Goal: Navigation & Orientation: Find specific page/section

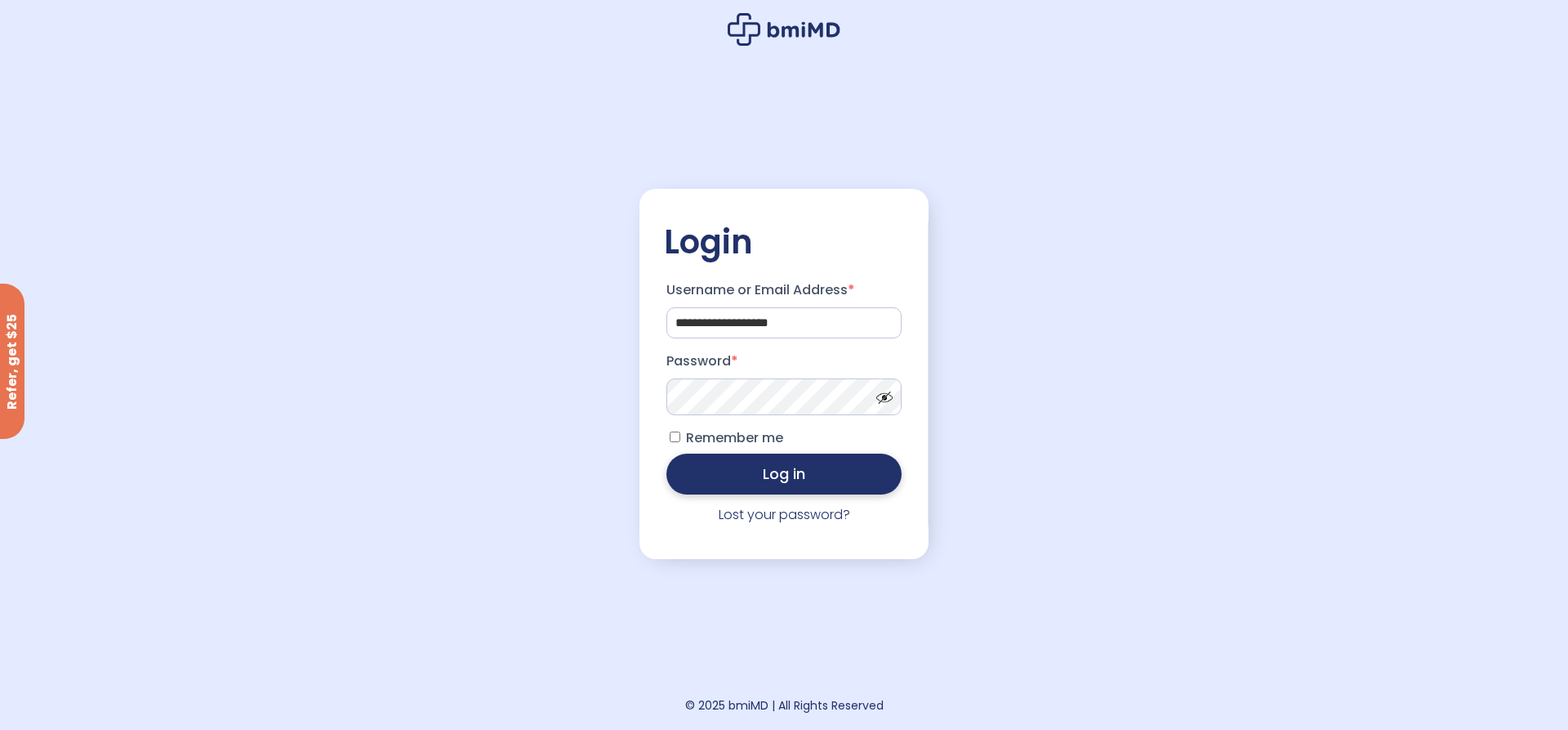
click at [769, 486] on button "Log in" at bounding box center [784, 474] width 236 height 40
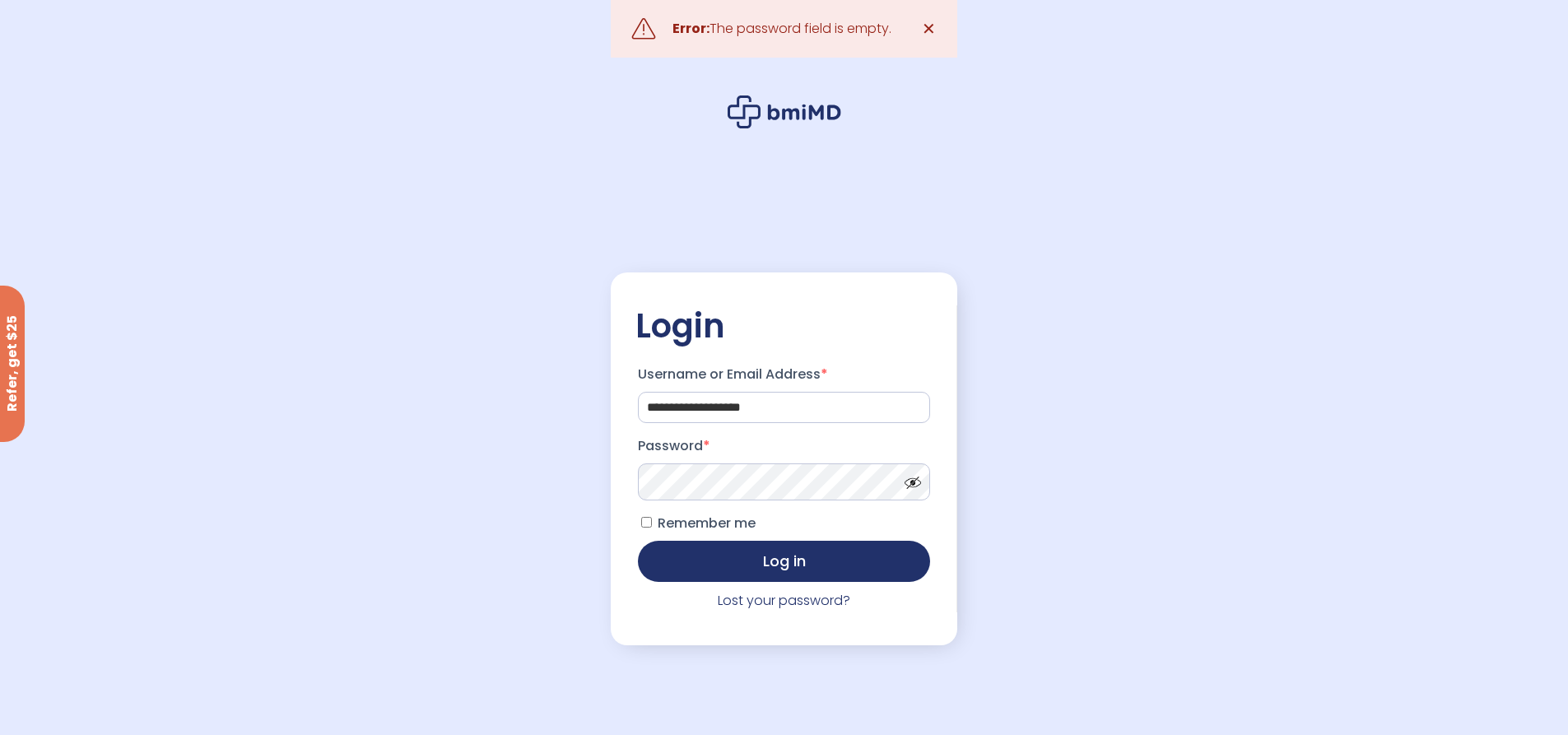
click at [754, 462] on p "Password *" at bounding box center [784, 466] width 298 height 73
click at [759, 564] on button "Log in" at bounding box center [784, 559] width 293 height 41
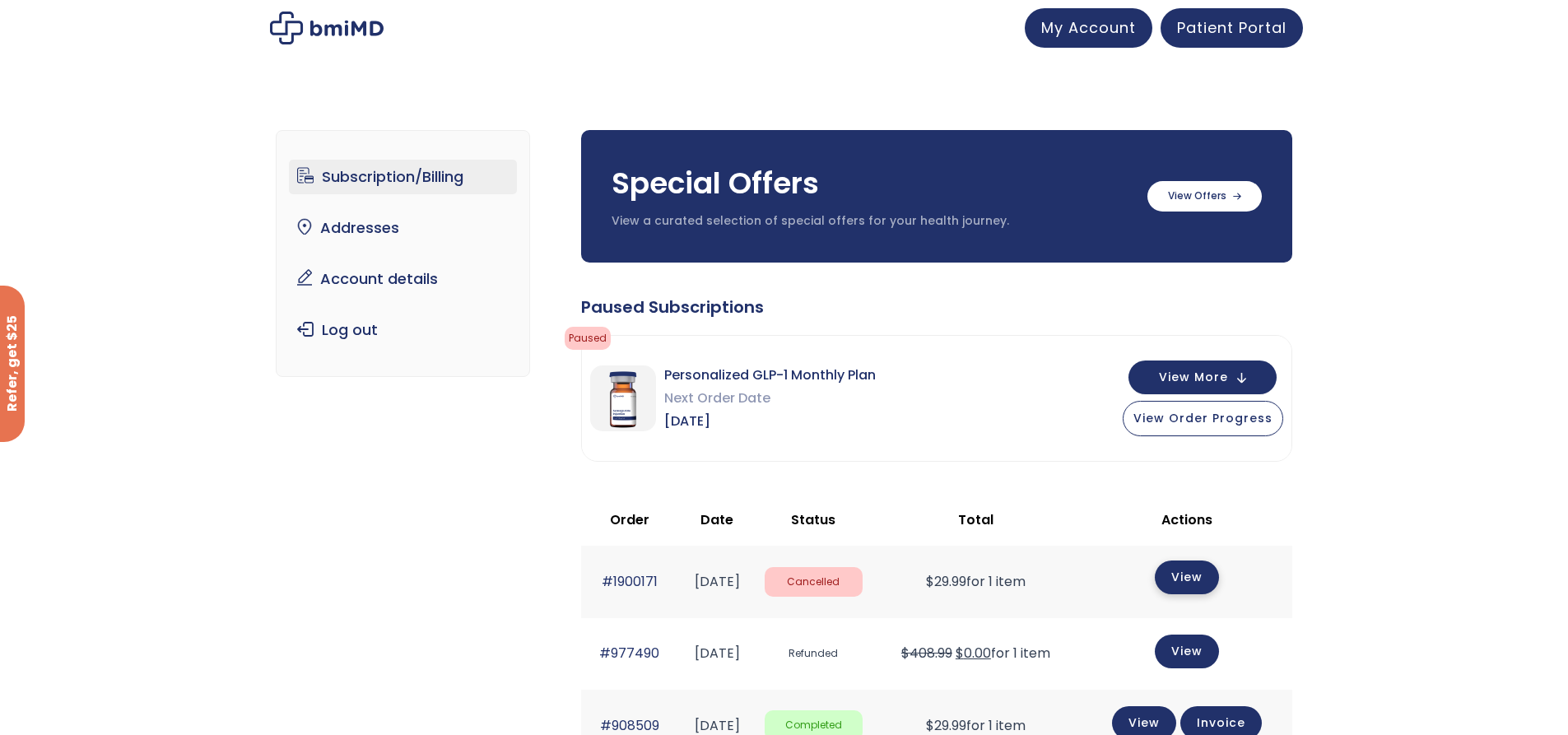
click at [1191, 584] on link "View" at bounding box center [1187, 577] width 64 height 34
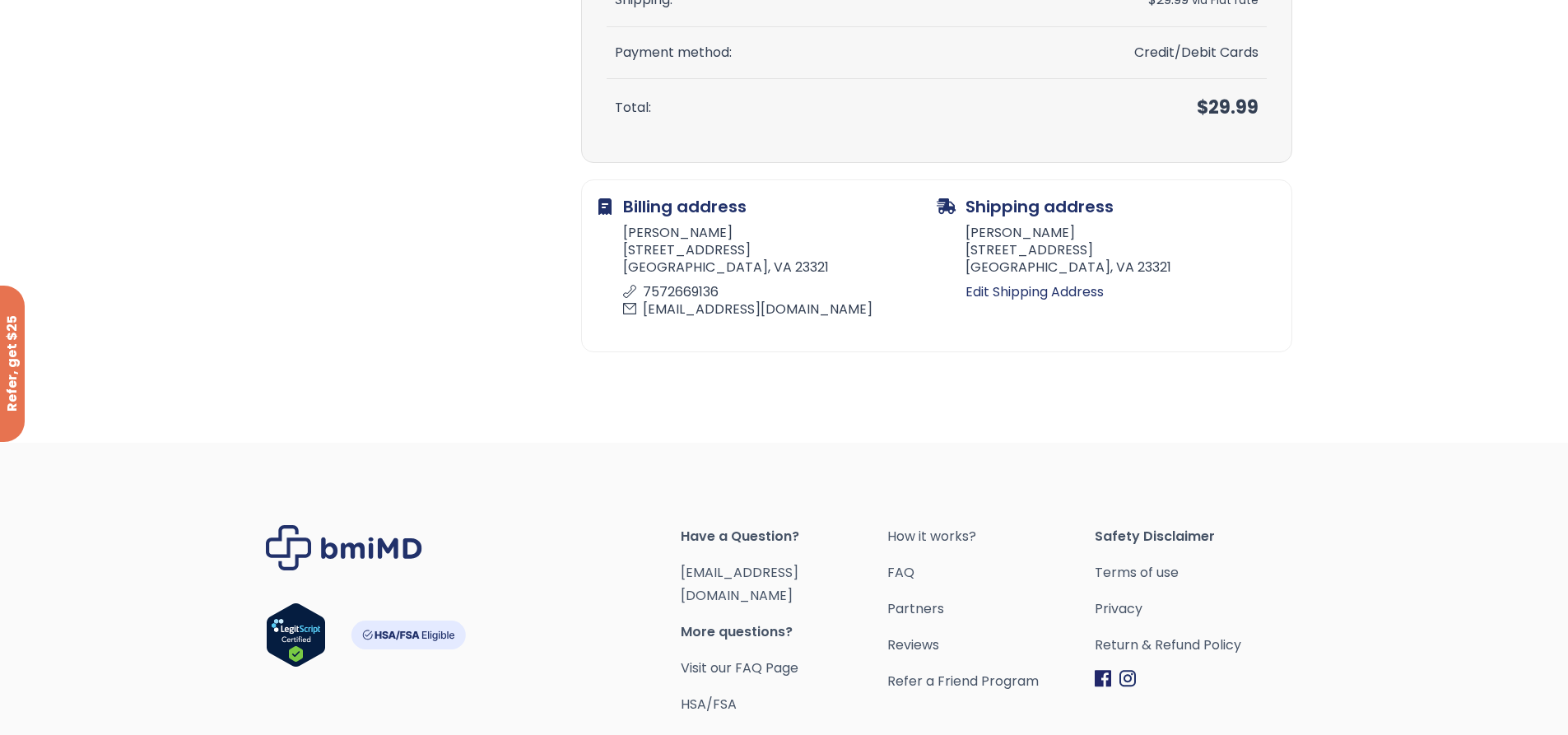
scroll to position [562, 0]
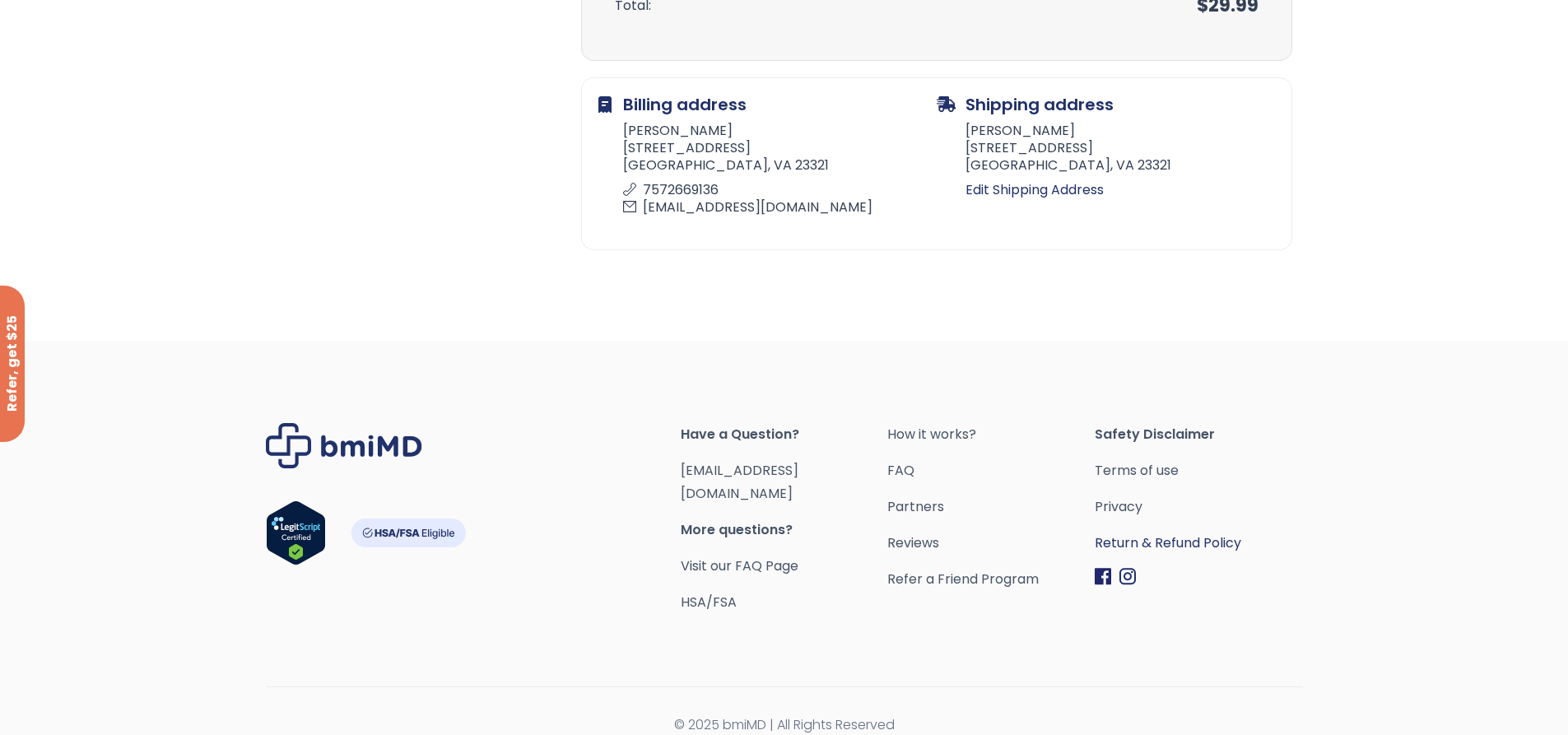
click at [1202, 543] on link "Return & Refund Policy" at bounding box center [1198, 543] width 207 height 23
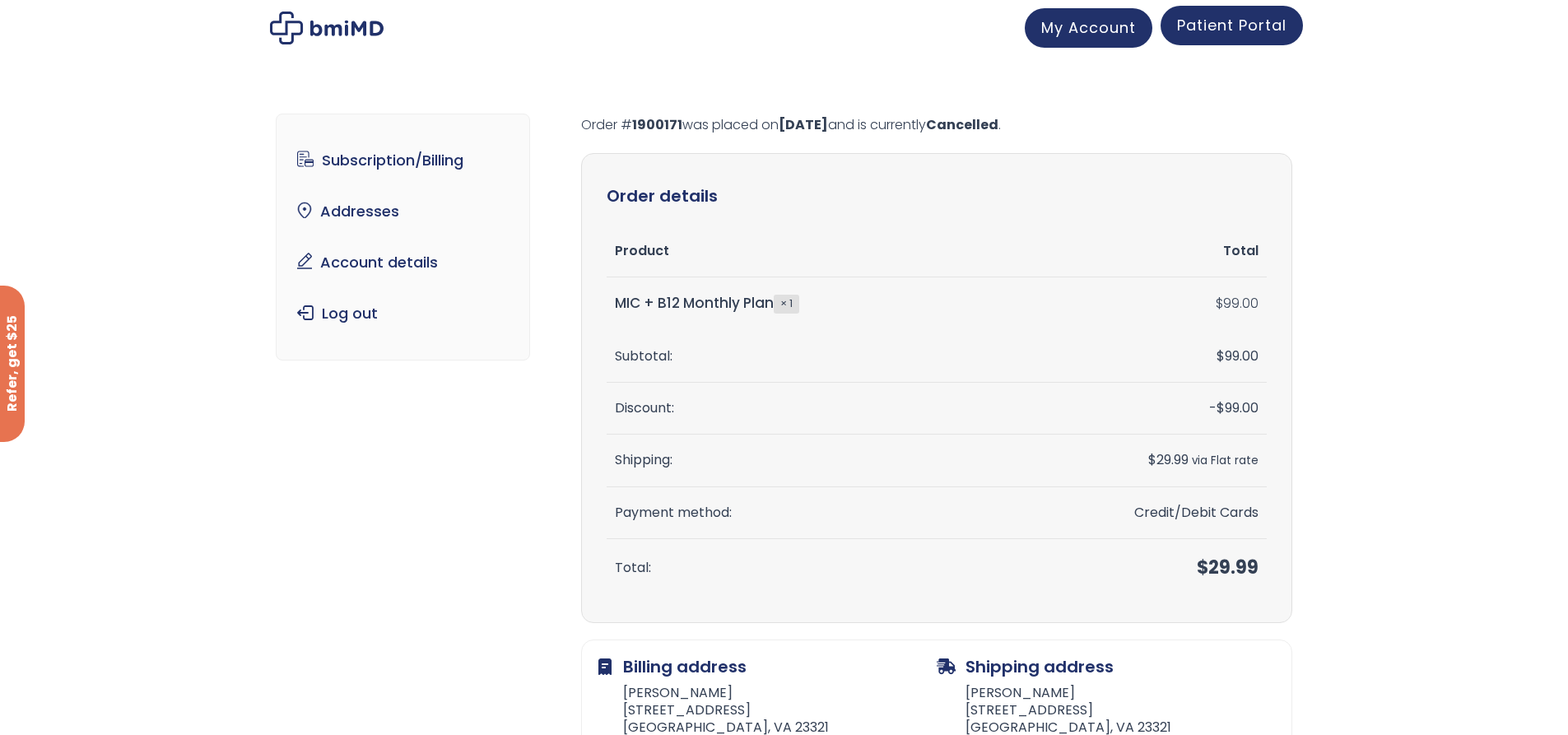
click at [1224, 21] on span "Patient Portal" at bounding box center [1232, 26] width 110 height 21
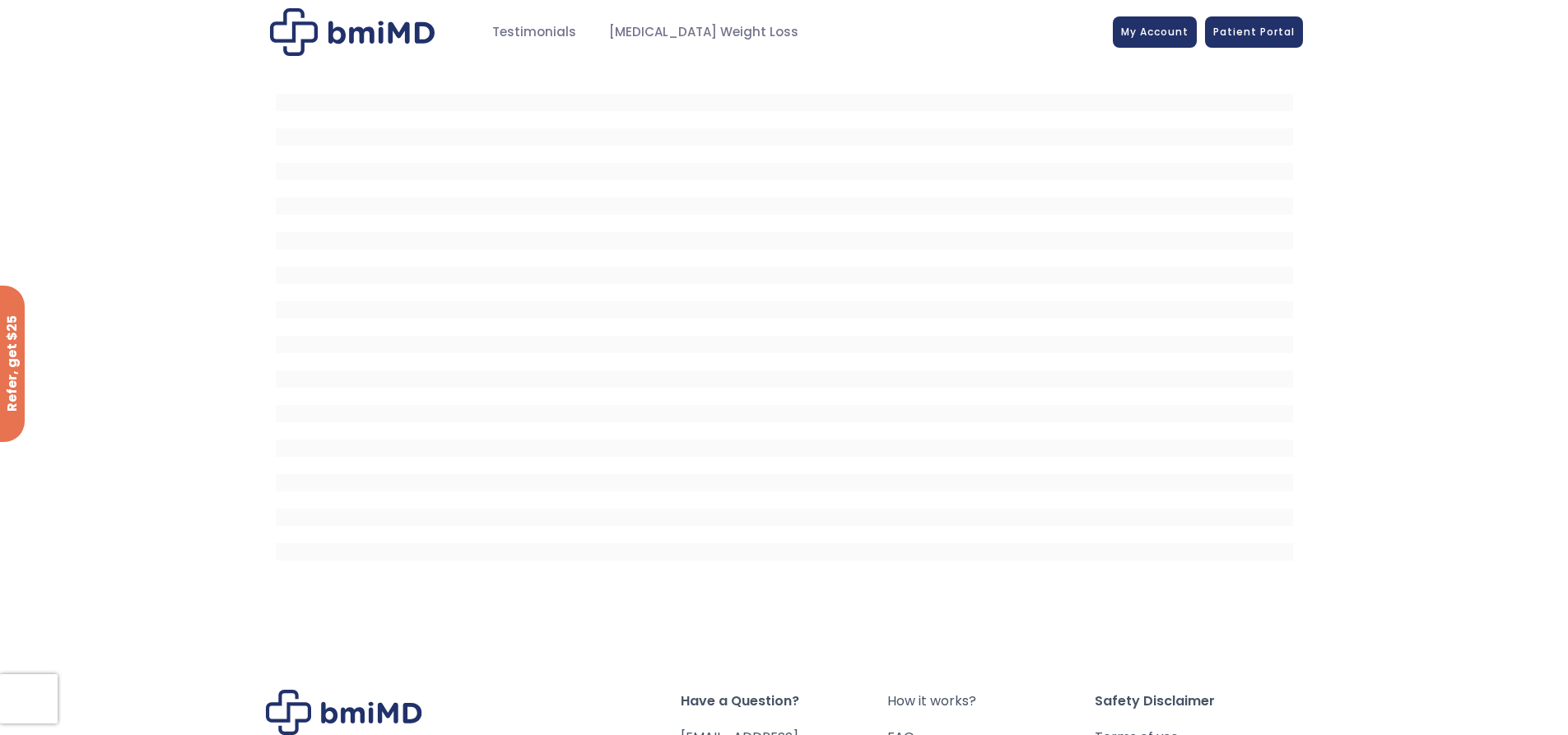
scroll to position [267, 0]
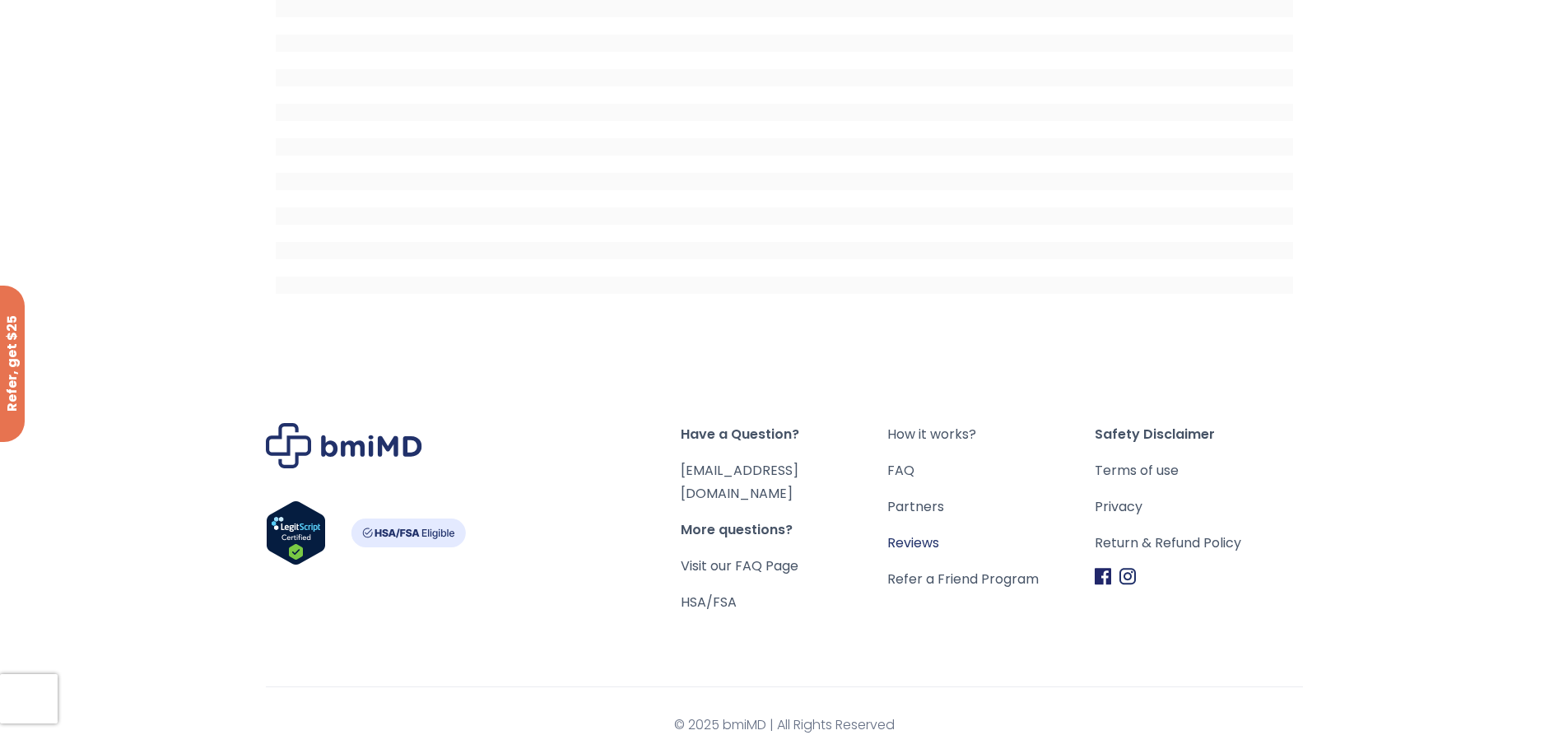
click at [915, 540] on link "Reviews" at bounding box center [991, 543] width 207 height 23
